Goal: Information Seeking & Learning: Learn about a topic

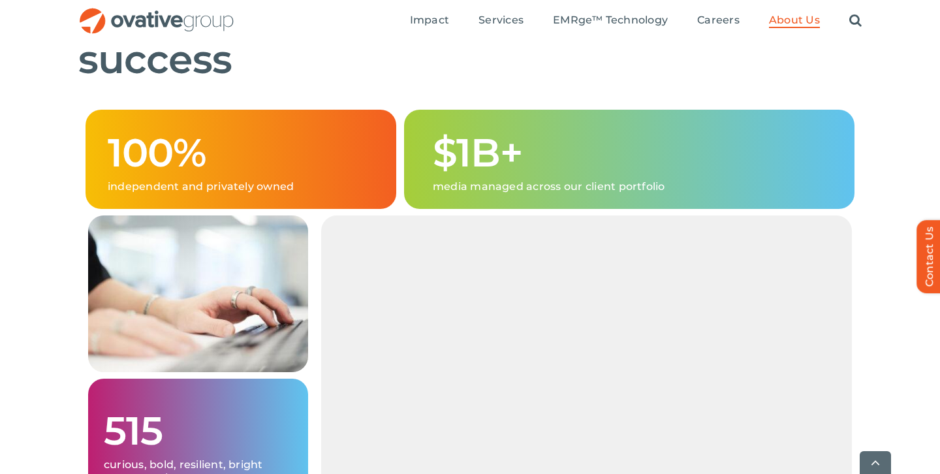
scroll to position [848, 0]
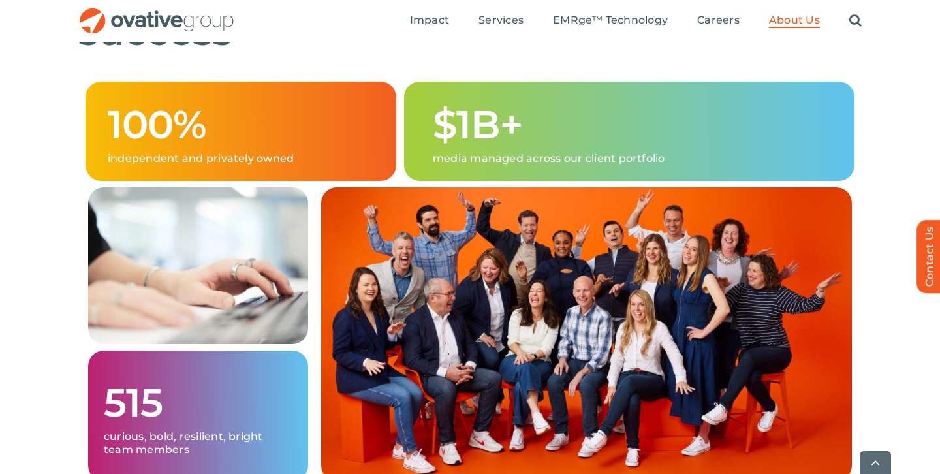
click at [520, 165] on p "media managed across our client portfolio" at bounding box center [633, 158] width 400 height 13
click at [493, 165] on p "media managed across our client portfolio" at bounding box center [633, 158] width 400 height 13
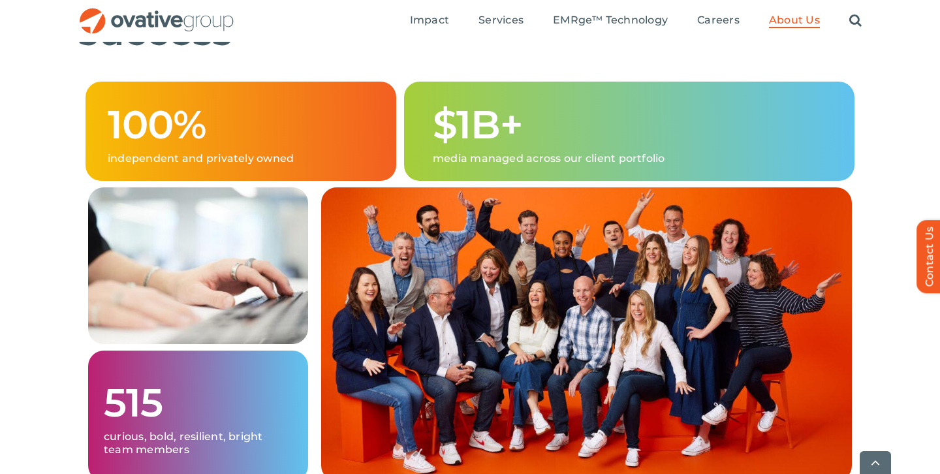
click at [478, 146] on h1 "$1B+" at bounding box center [633, 125] width 400 height 42
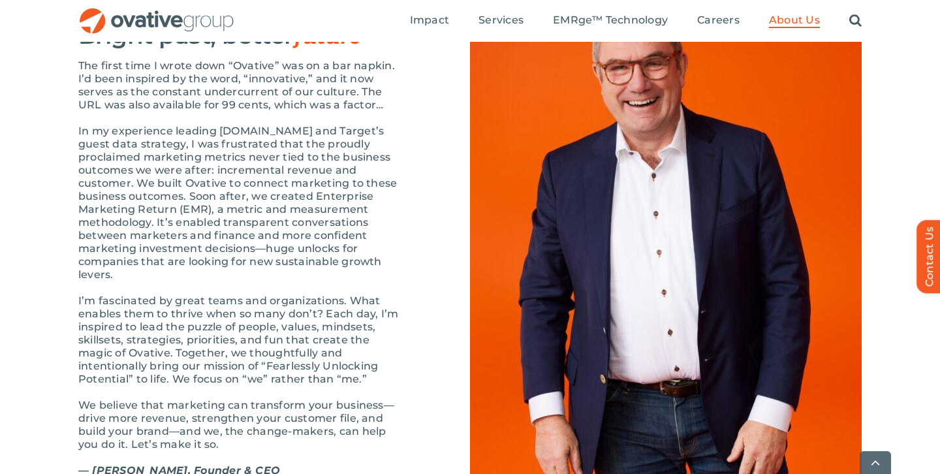
scroll to position [1455, 0]
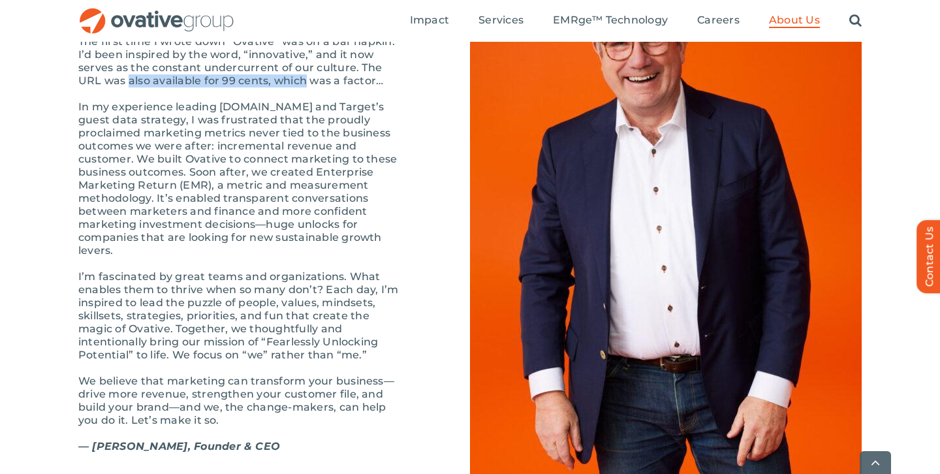
drag, startPoint x: 104, startPoint y: 119, endPoint x: 278, endPoint y: 118, distance: 173.7
click at [278, 87] on p "The first time I wrote down “Ovative” was on a bar napkin. I’d been inspired by…" at bounding box center [241, 61] width 326 height 52
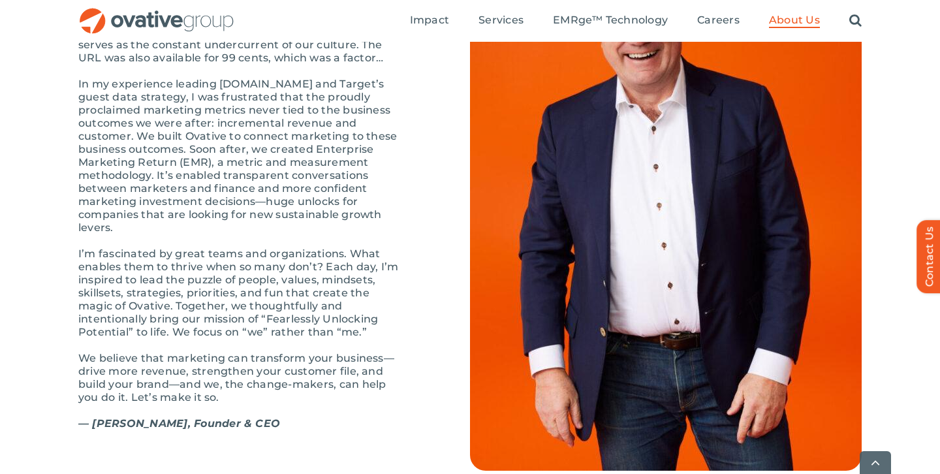
scroll to position [1487, 0]
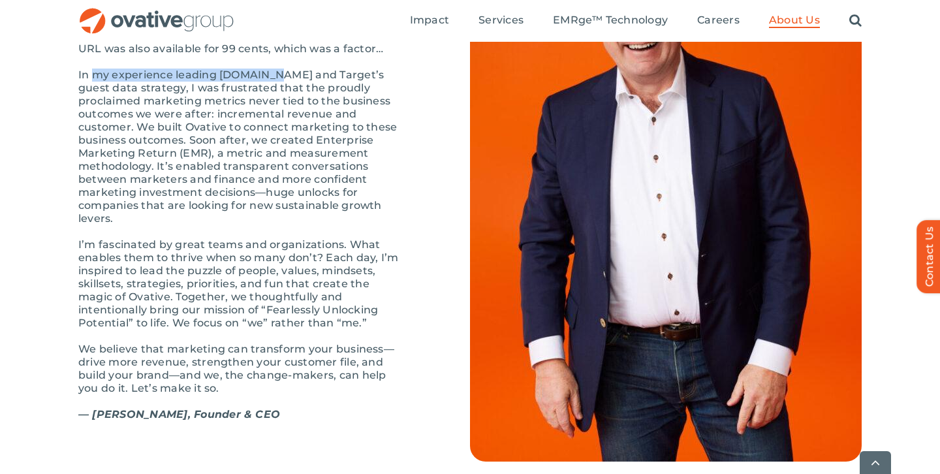
drag, startPoint x: 97, startPoint y: 112, endPoint x: 272, endPoint y: 114, distance: 175.0
click at [272, 114] on p "In my experience leading Target.com and Target’s guest data strategy, I was fru…" at bounding box center [241, 147] width 326 height 157
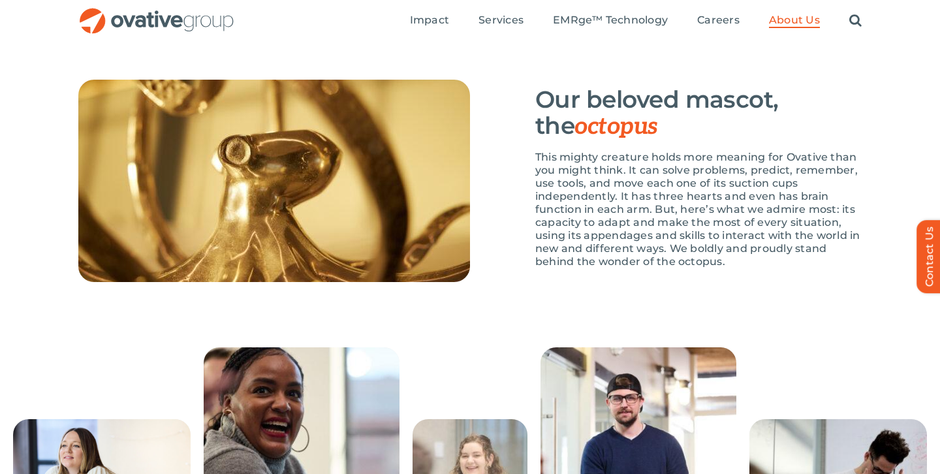
scroll to position [1923, 0]
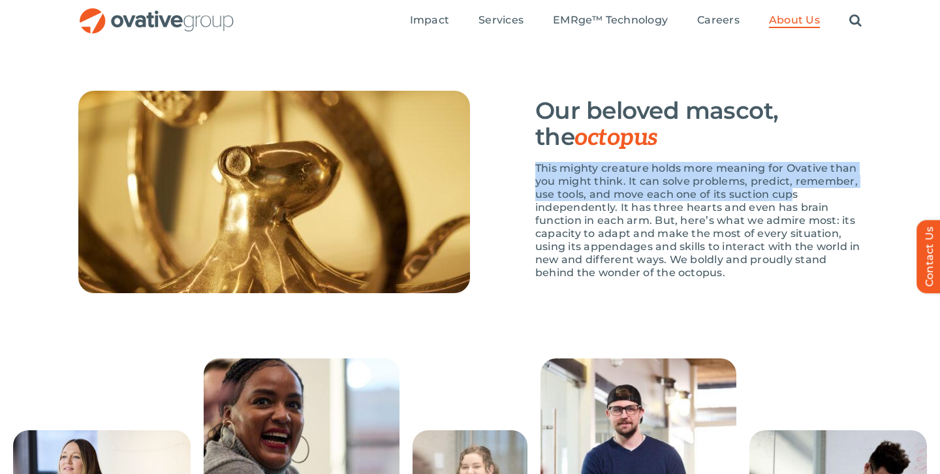
drag, startPoint x: 536, startPoint y: 210, endPoint x: 790, endPoint y: 229, distance: 254.8
click at [790, 229] on p "This mighty creature holds more meaning for Ovative than you might think. It ca…" at bounding box center [698, 221] width 326 height 118
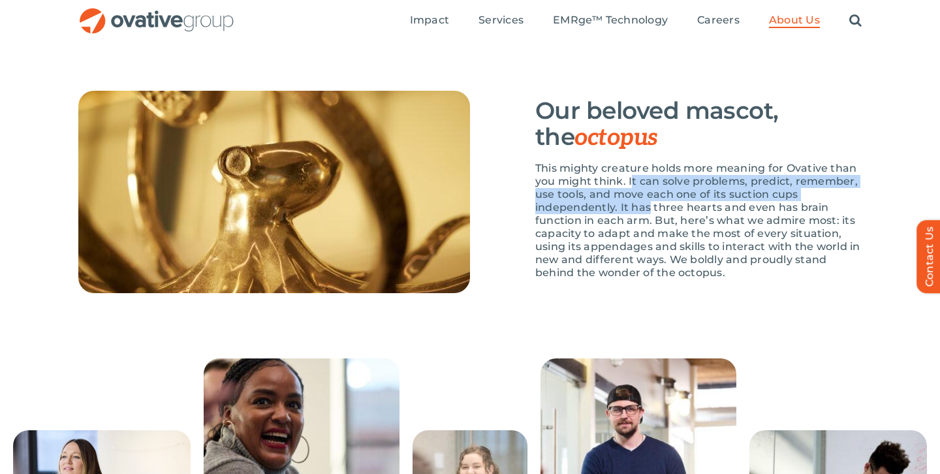
drag, startPoint x: 633, startPoint y: 227, endPoint x: 650, endPoint y: 253, distance: 31.4
click at [650, 253] on p "This mighty creature holds more meaning for Ovative than you might think. It ca…" at bounding box center [698, 221] width 326 height 118
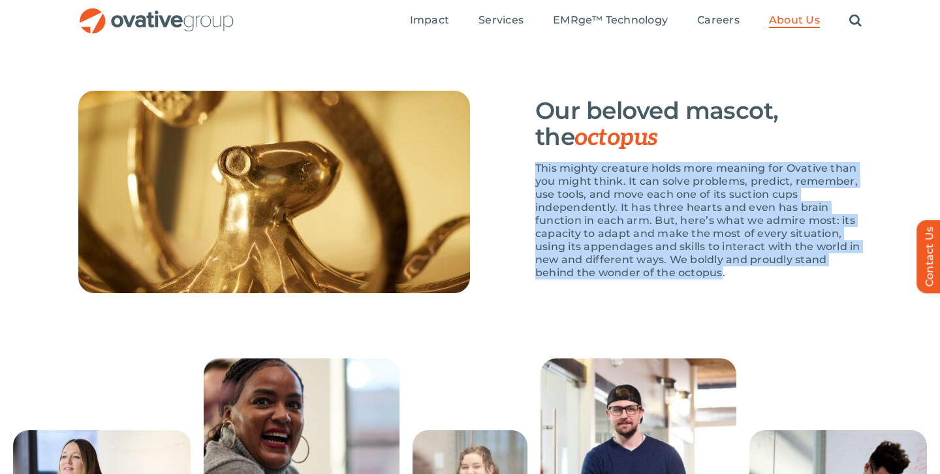
drag, startPoint x: 720, startPoint y: 313, endPoint x: 524, endPoint y: 205, distance: 223.9
click at [524, 205] on div "Our beloved mascot, the octopus This mighty creature holds more meaning for Ova…" at bounding box center [666, 192] width 392 height 202
copy p "This mighty creature holds more meaning for Ovative than you might think. It ca…"
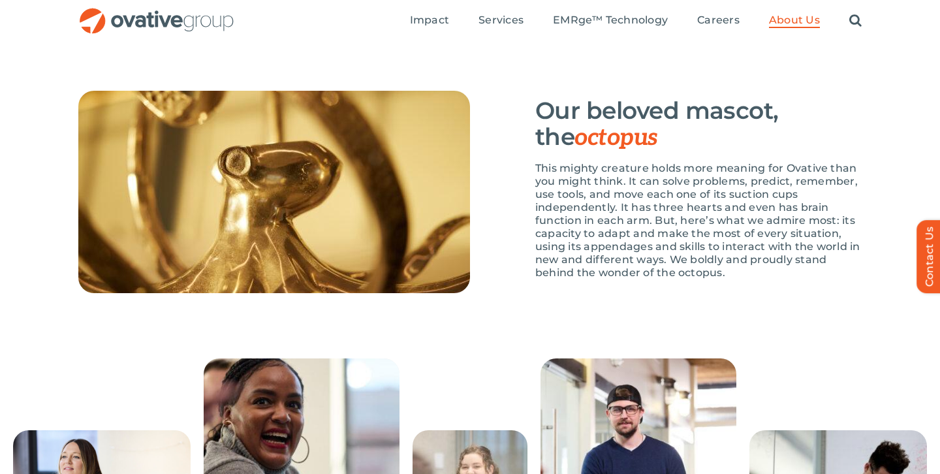
click at [503, 293] on div "Our beloved mascot, the octopus This mighty creature holds more meaning for Ova…" at bounding box center [666, 192] width 392 height 202
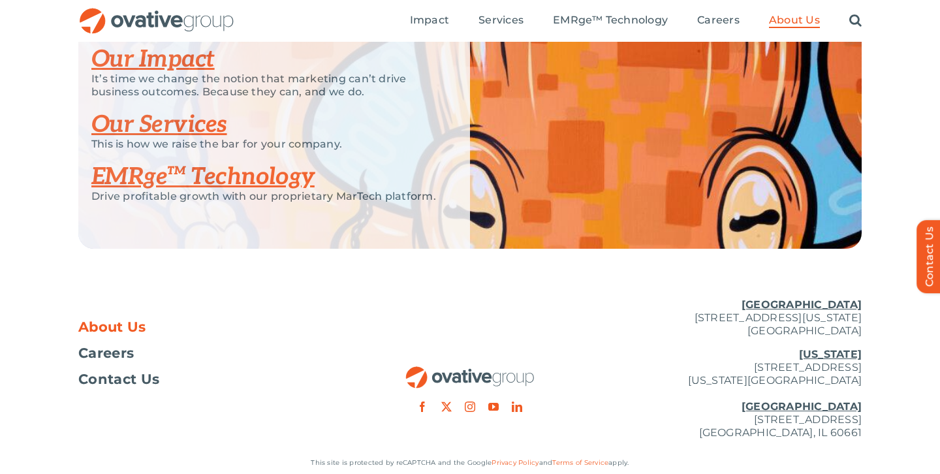
scroll to position [2720, 0]
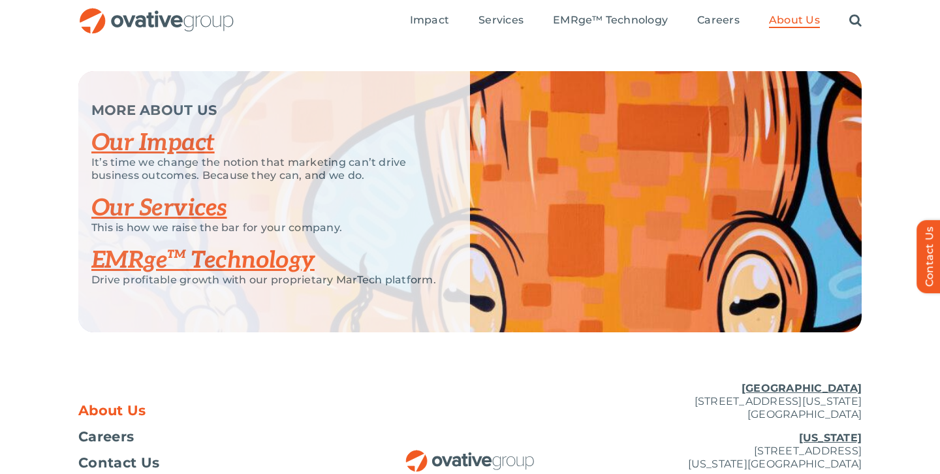
click at [195, 157] on link "Our Impact" at bounding box center [152, 143] width 123 height 29
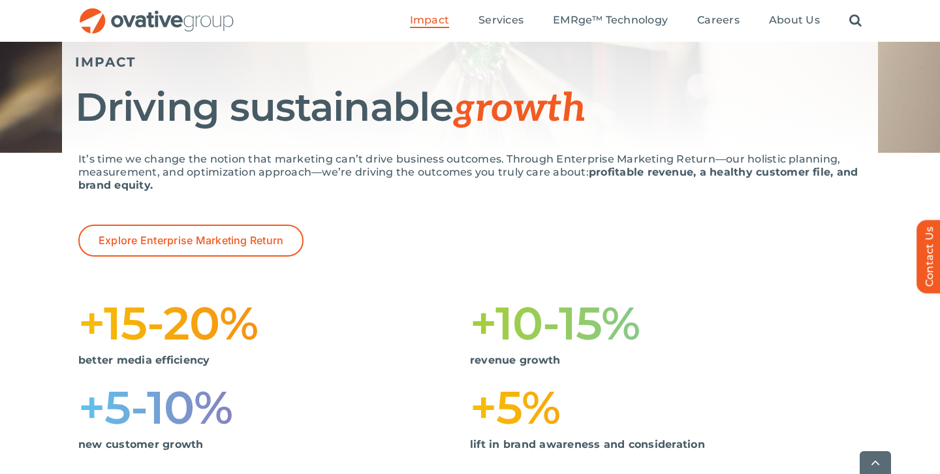
scroll to position [161, 0]
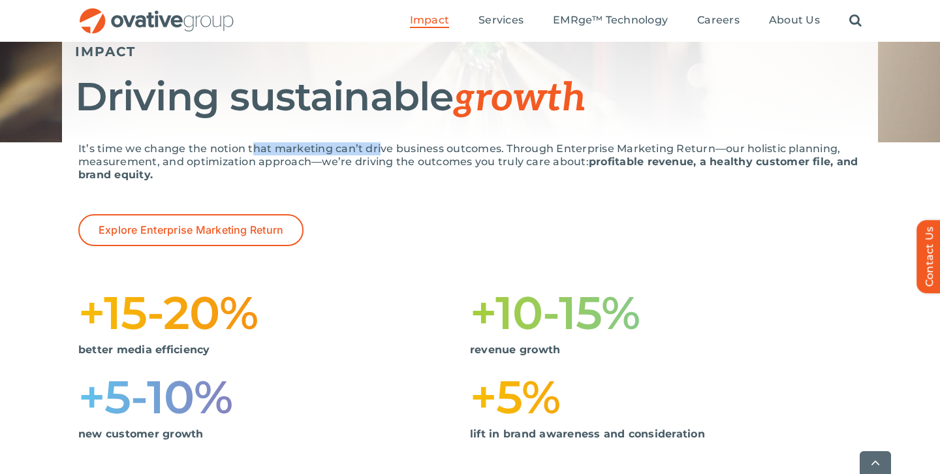
drag, startPoint x: 254, startPoint y: 150, endPoint x: 379, endPoint y: 147, distance: 125.4
click at [379, 147] on p "It’s time we change the notion that marketing can’t drive business outcomes. Th…" at bounding box center [470, 161] width 784 height 39
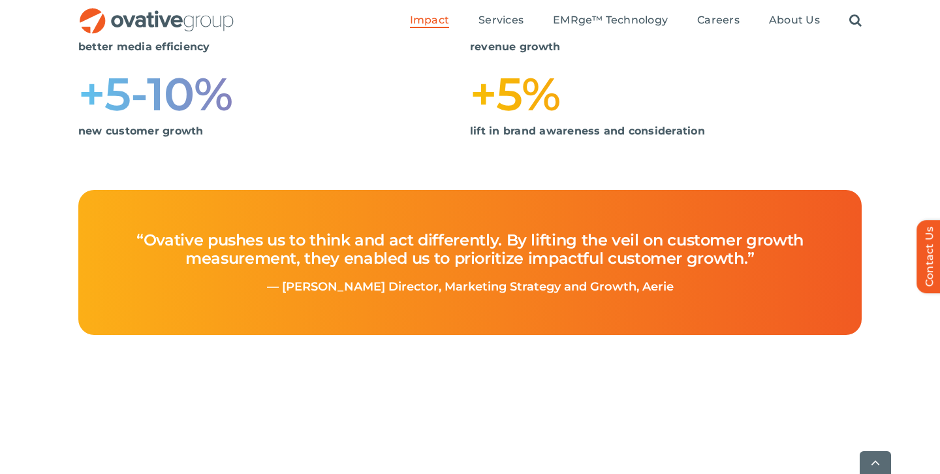
scroll to position [485, 0]
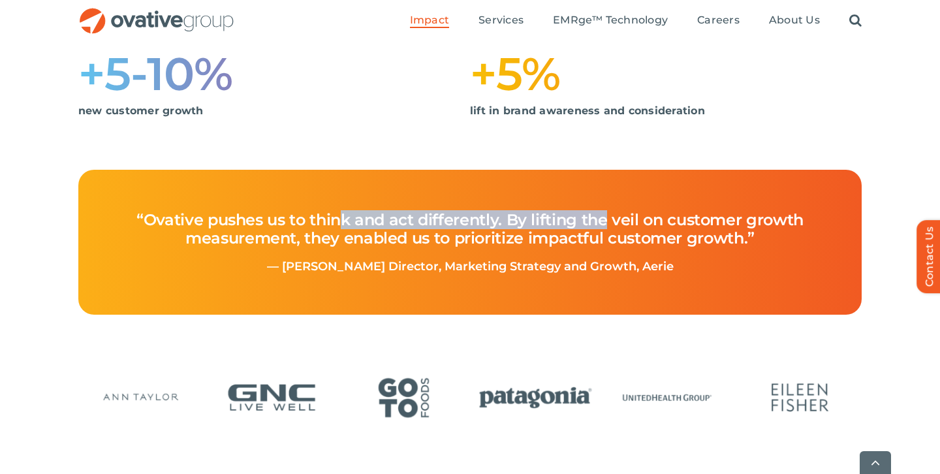
drag, startPoint x: 345, startPoint y: 221, endPoint x: 607, endPoint y: 223, distance: 261.8
click at [607, 223] on h4 "“Ovative pushes us to think and act differently. By lifting the veil on custome…" at bounding box center [470, 229] width 722 height 63
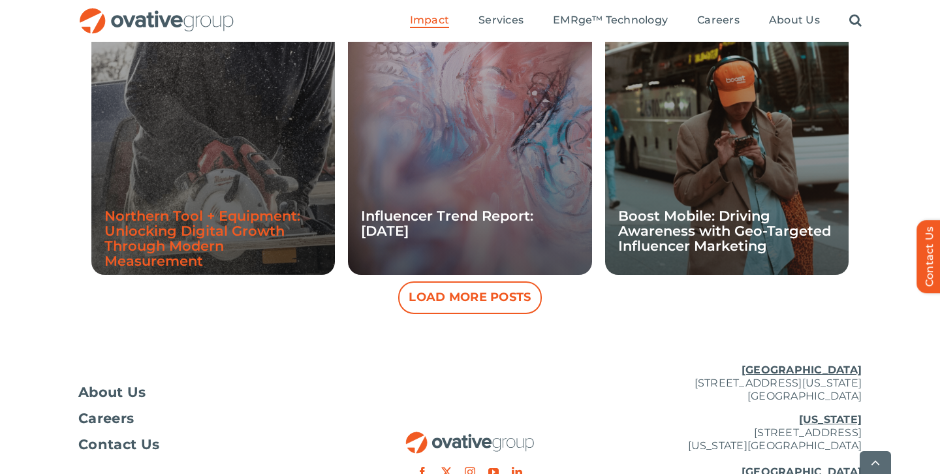
scroll to position [1356, 0]
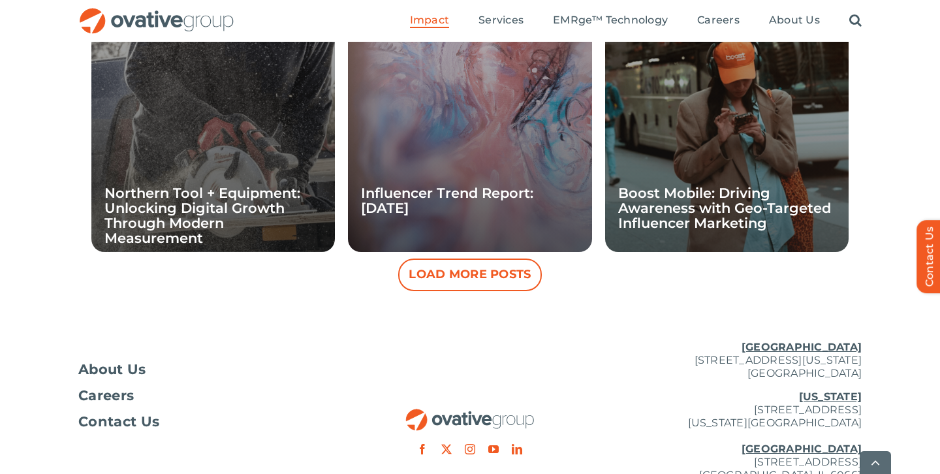
click at [500, 280] on button "Load More Posts" at bounding box center [470, 275] width 144 height 33
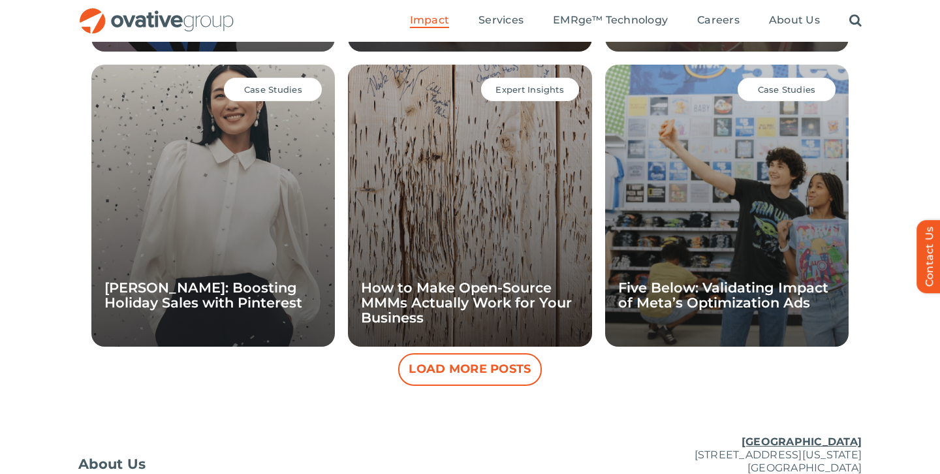
scroll to position [1851, 0]
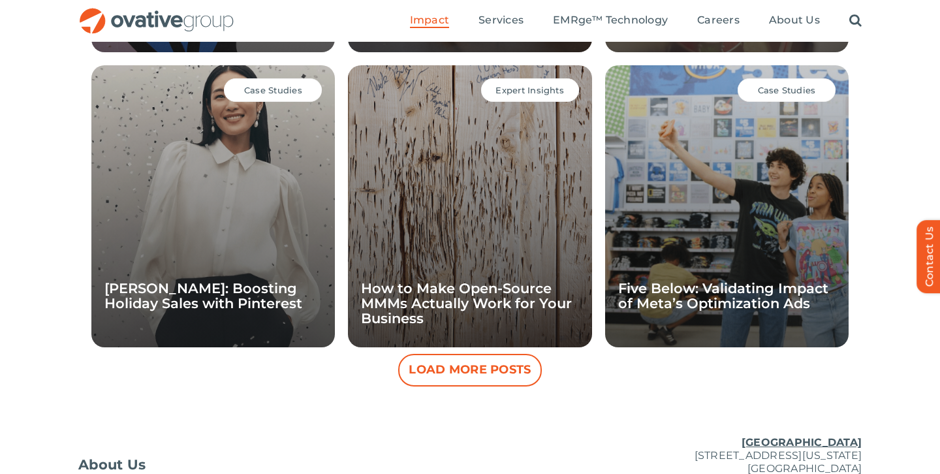
click at [492, 366] on button "Load More Posts" at bounding box center [470, 370] width 144 height 33
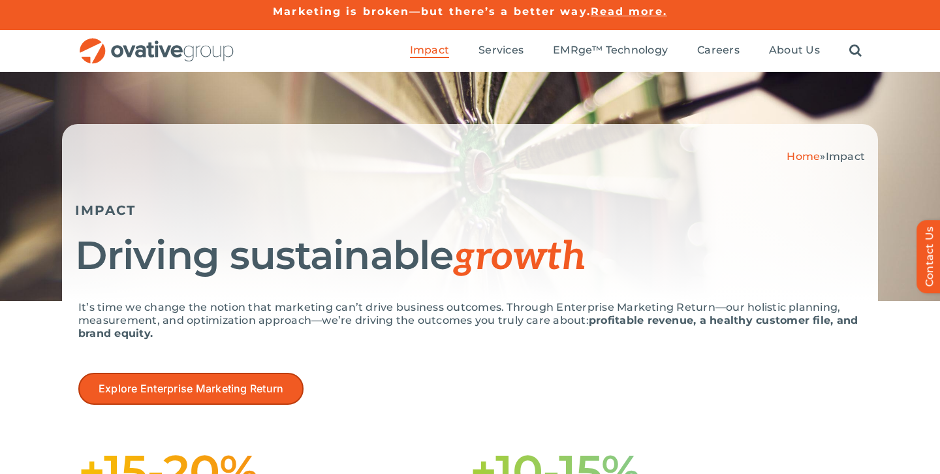
scroll to position [0, 0]
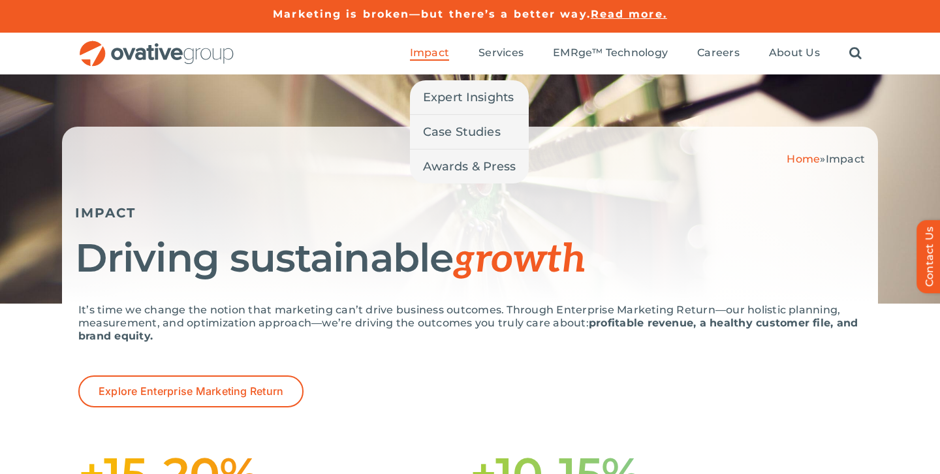
click at [439, 54] on span "Impact" at bounding box center [429, 52] width 39 height 13
click at [453, 86] on link "Expert Insights" at bounding box center [469, 97] width 119 height 34
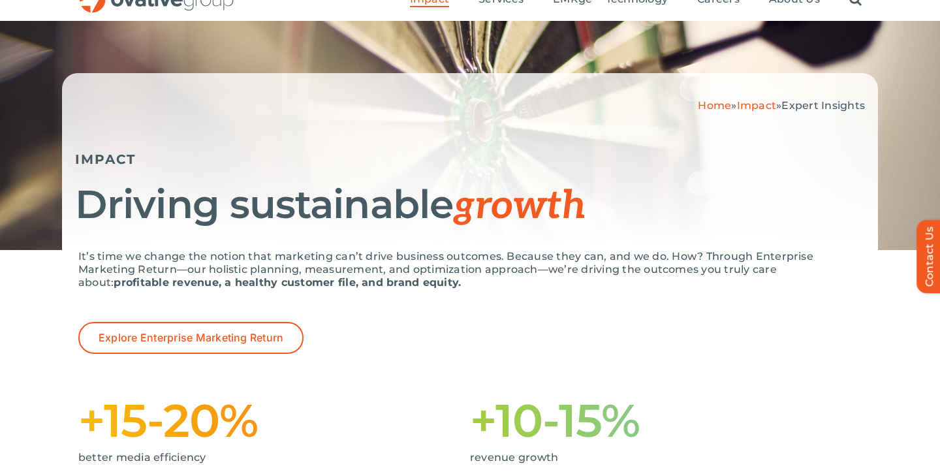
scroll to position [165, 0]
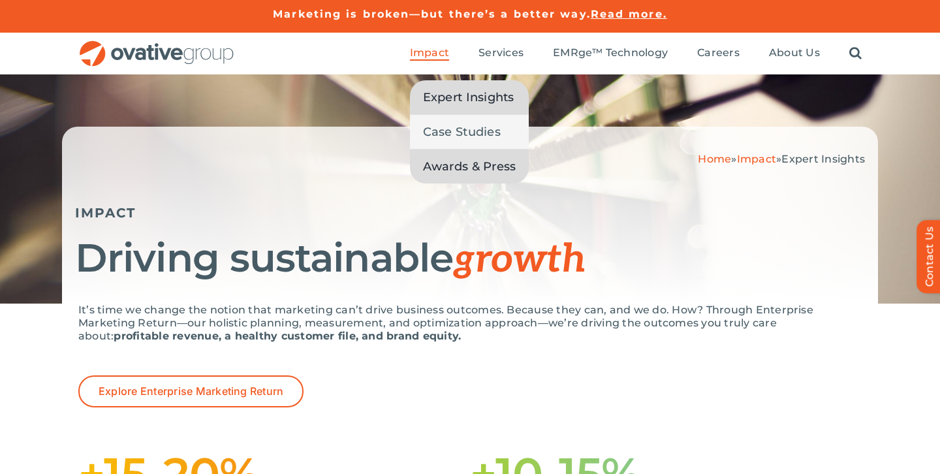
click at [458, 163] on span "Awards & Press" at bounding box center [469, 166] width 93 height 18
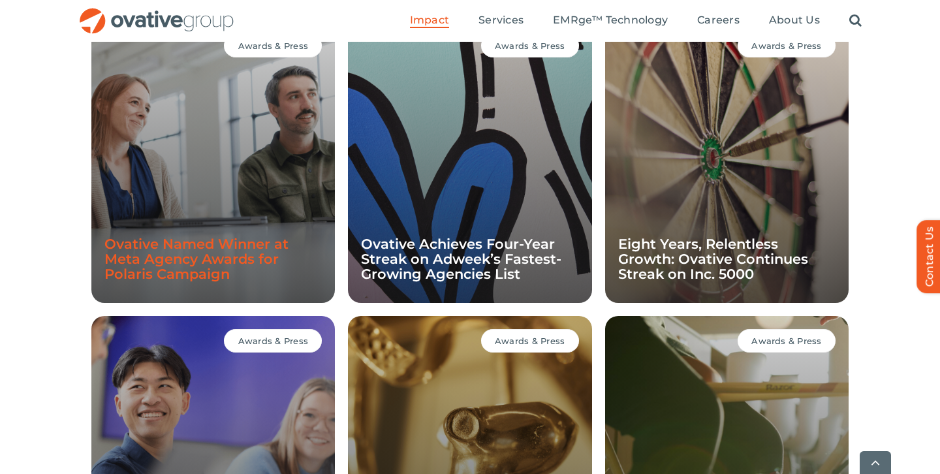
scroll to position [979, 0]
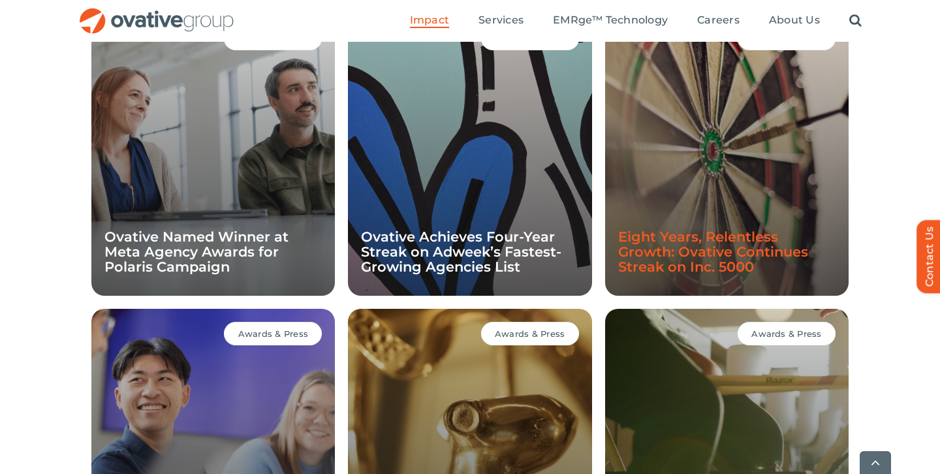
click at [691, 250] on link "Eight Years, Relentless Growth: Ovative Continues Streak on Inc. 5000" at bounding box center [713, 252] width 190 height 46
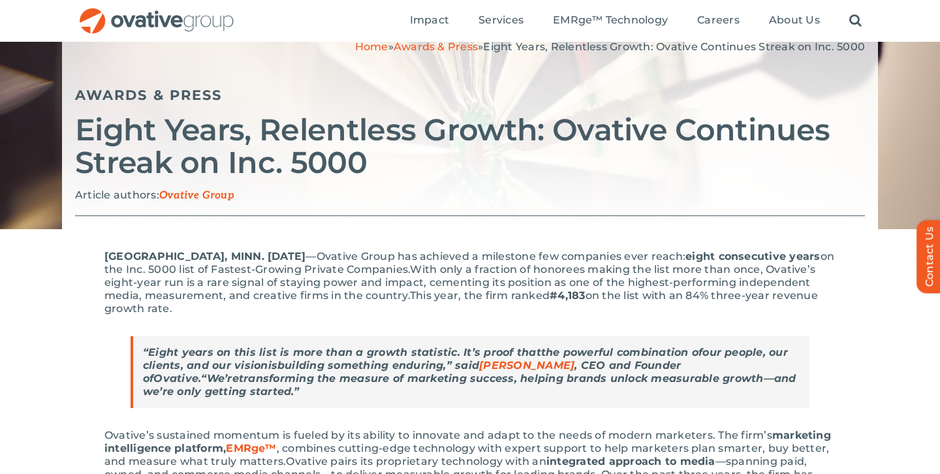
scroll to position [111, 0]
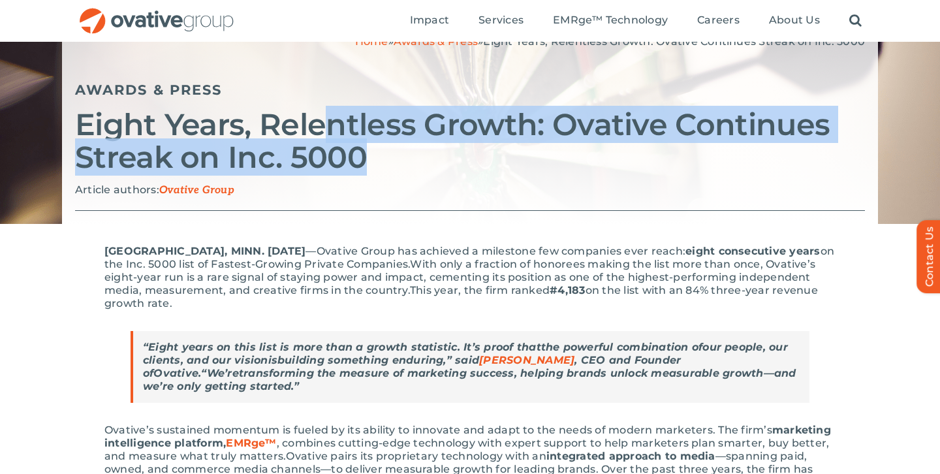
drag, startPoint x: 326, startPoint y: 129, endPoint x: 479, endPoint y: 150, distance: 153.7
click at [479, 150] on h2 "Eight Years, Relentless Growth: Ovative Continues Streak on Inc. 5000" at bounding box center [470, 140] width 790 height 65
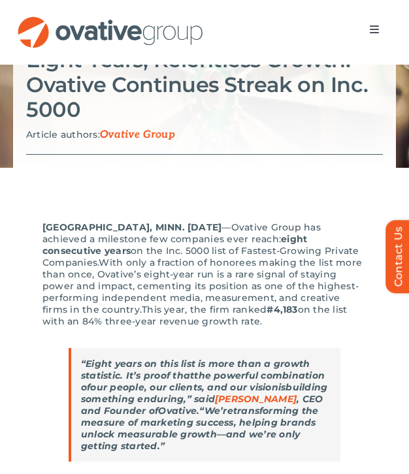
scroll to position [215, 0]
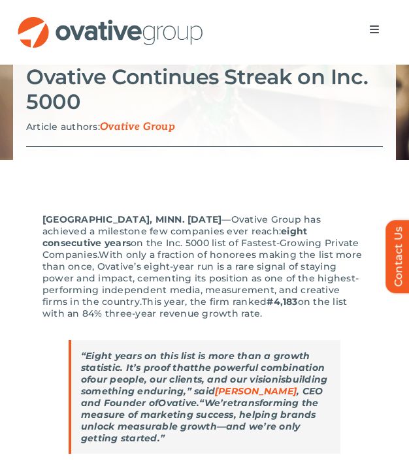
click at [200, 259] on span "With only a fraction of honorees making the list more than once, Ovative’s eigh…" at bounding box center [201, 266] width 319 height 35
click at [187, 259] on span "With only a fraction of honorees making the list more than once, Ovative’s eigh…" at bounding box center [201, 266] width 319 height 35
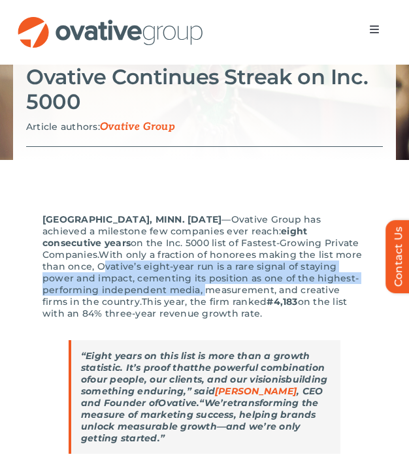
drag, startPoint x: 102, startPoint y: 270, endPoint x: 200, endPoint y: 286, distance: 99.9
click at [200, 286] on p "[GEOGRAPHIC_DATA], MINN. [DATE] —Ovative Group has achieved a milestone few com…" at bounding box center [204, 267] width 324 height 106
click at [200, 286] on span "s position as one of the highest-performing independent media, measurement, and…" at bounding box center [200, 289] width 316 height 35
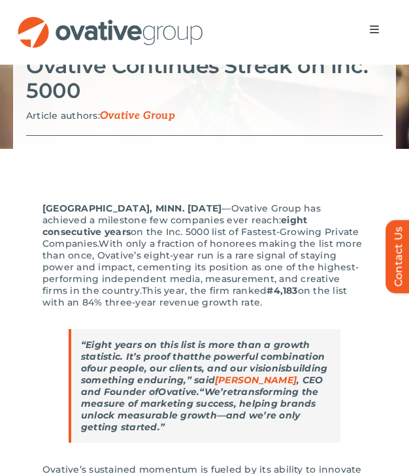
scroll to position [232, 0]
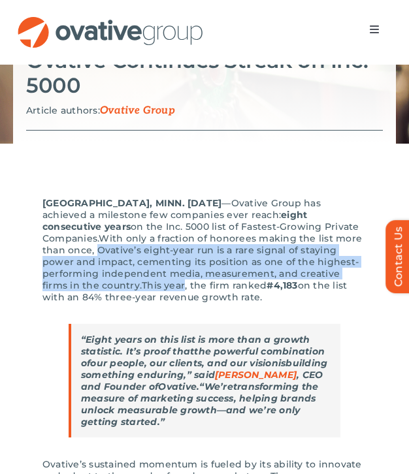
drag, startPoint x: 97, startPoint y: 249, endPoint x: 152, endPoint y: 284, distance: 65.8
click at [152, 284] on p "[GEOGRAPHIC_DATA], MINN. [DATE] —Ovative Group has achieved a milestone few com…" at bounding box center [204, 250] width 324 height 106
click at [194, 284] on span "This year, the firm ranked" at bounding box center [204, 285] width 125 height 12
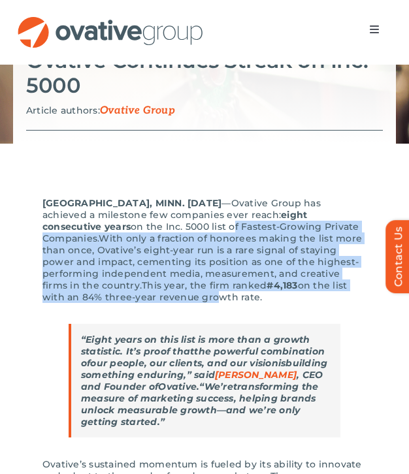
drag, startPoint x: 170, startPoint y: 295, endPoint x: 170, endPoint y: 223, distance: 71.8
click at [170, 223] on p "[GEOGRAPHIC_DATA], MINN. [DATE] —Ovative Group has achieved a milestone few com…" at bounding box center [204, 250] width 324 height 106
click at [170, 223] on span "on the Inc. 5000 list of Fastest-Growing Private Companies." at bounding box center [200, 233] width 317 height 24
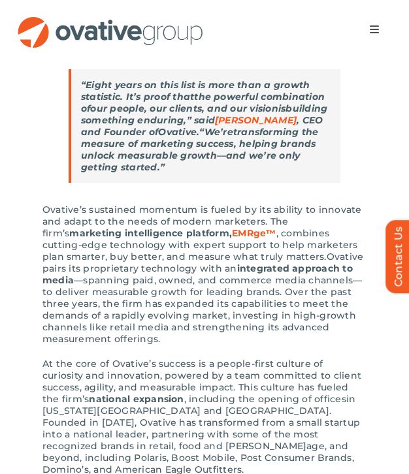
scroll to position [490, 0]
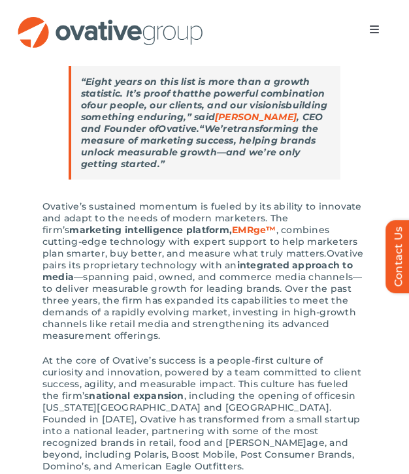
click at [220, 230] on span ", combines cutting-edge technology with expert support to help marketers plan s…" at bounding box center [199, 241] width 315 height 35
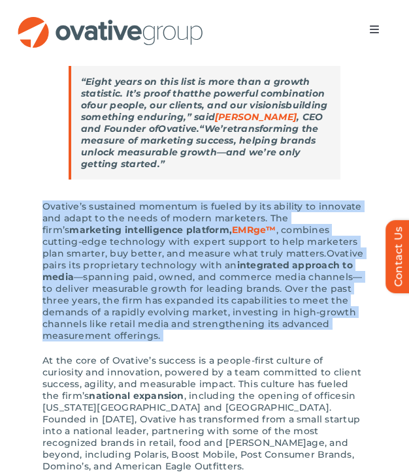
click at [138, 292] on span "—spanning paid, owned, and commerce media channels—to deliver measurable growth…" at bounding box center [201, 283] width 319 height 24
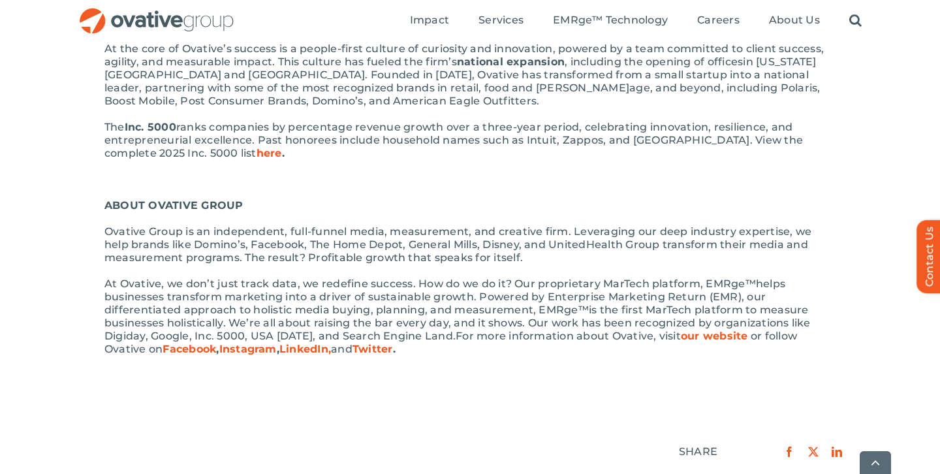
scroll to position [652, 0]
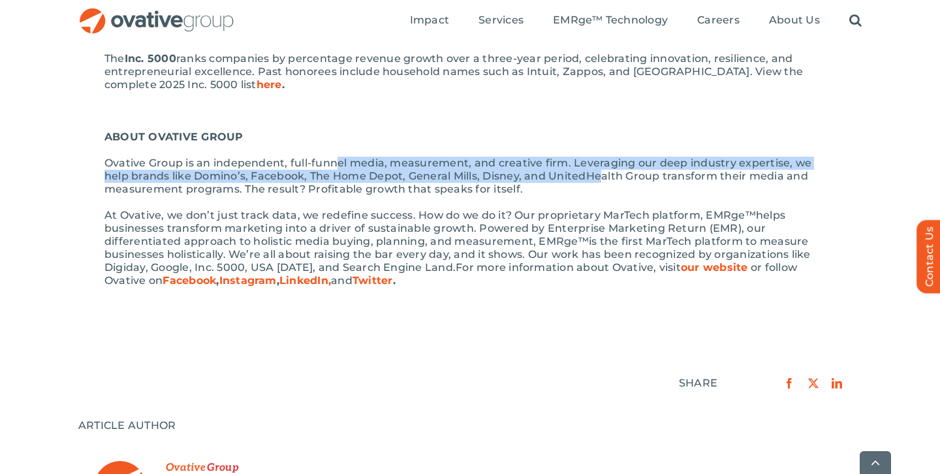
drag, startPoint x: 336, startPoint y: 165, endPoint x: 571, endPoint y: 172, distance: 235.8
click at [572, 171] on span "Ovative Group is an independent, full-funnel media, measurement, and creative f…" at bounding box center [457, 176] width 707 height 39
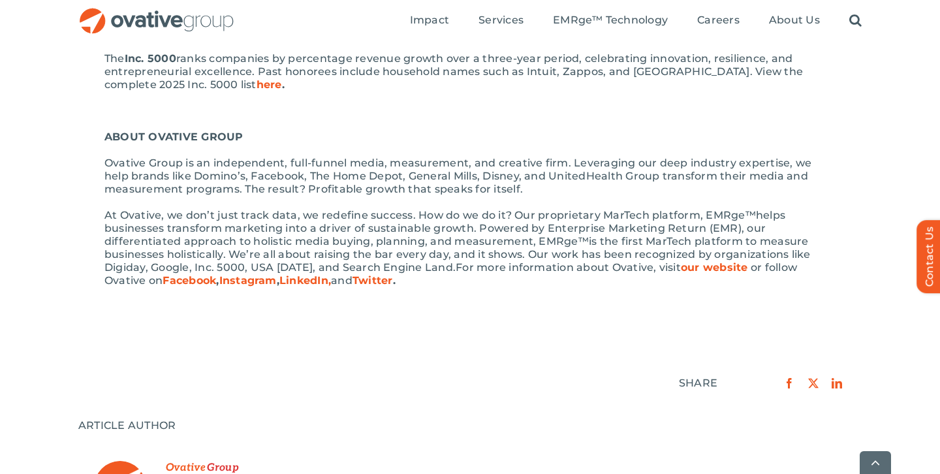
click at [529, 185] on p "Ovative Group is an independent, full-funnel media, measurement, and creative f…" at bounding box center [469, 176] width 731 height 39
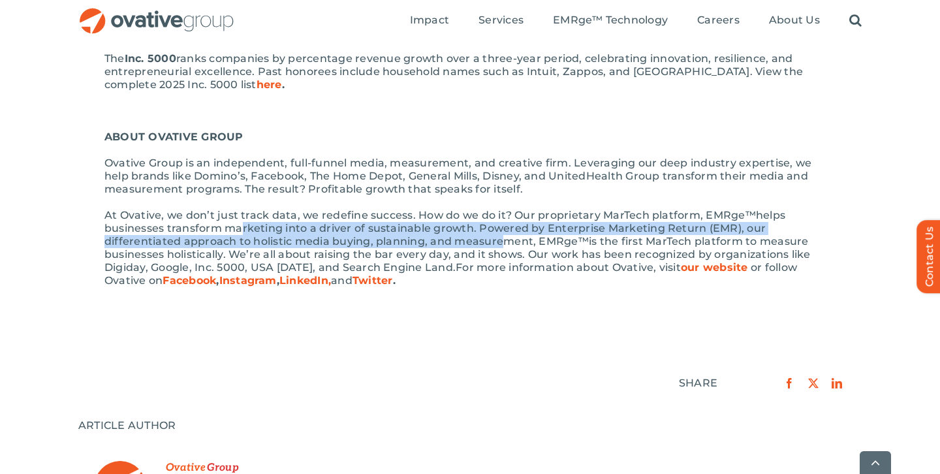
drag, startPoint x: 234, startPoint y: 231, endPoint x: 489, endPoint y: 242, distance: 254.9
click at [490, 242] on span "helps businesses transform marketing into a driver of sustainable growth. Power…" at bounding box center [444, 228] width 681 height 39
click at [405, 178] on span "Ovative Group is an independent, full-funnel media, measurement, and creative f…" at bounding box center [457, 176] width 707 height 39
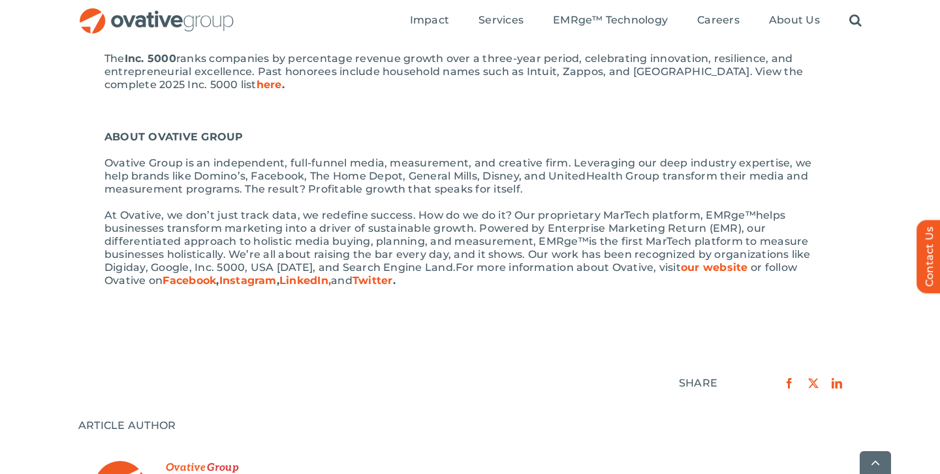
click at [405, 178] on span "Ovative Group is an independent, full-funnel media, measurement, and creative f…" at bounding box center [457, 176] width 707 height 39
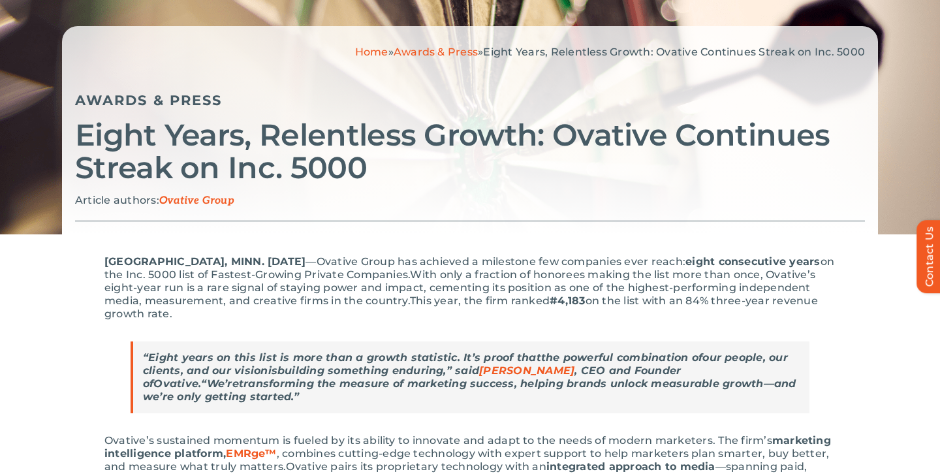
scroll to position [0, 0]
